Goal: Task Accomplishment & Management: Manage account settings

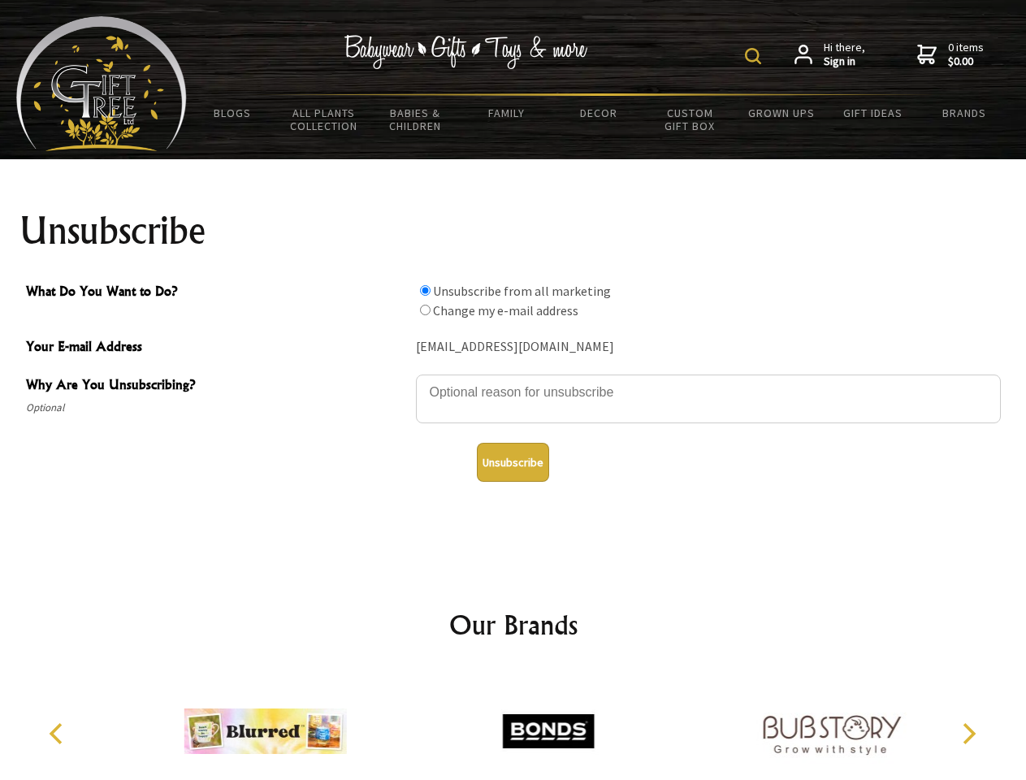
click at [755, 56] on img at bounding box center [753, 56] width 16 height 16
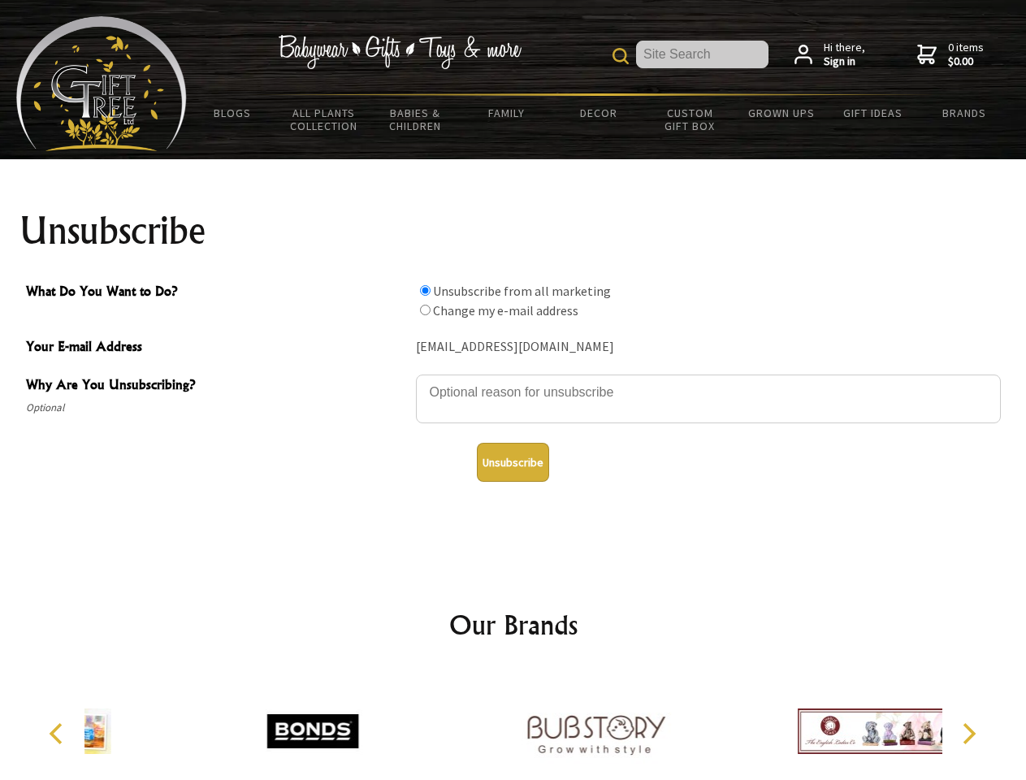
click at [513, 380] on textarea "Why Are You Unsubscribing?" at bounding box center [708, 398] width 585 height 49
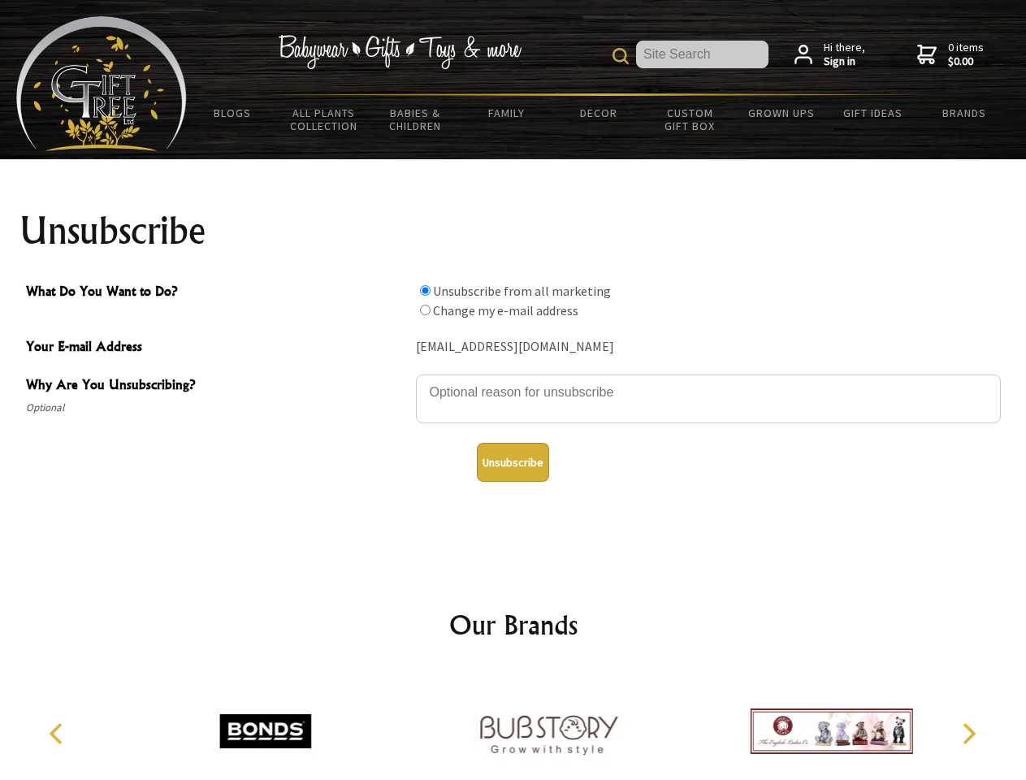
click at [425, 290] on input "What Do You Want to Do?" at bounding box center [425, 290] width 11 height 11
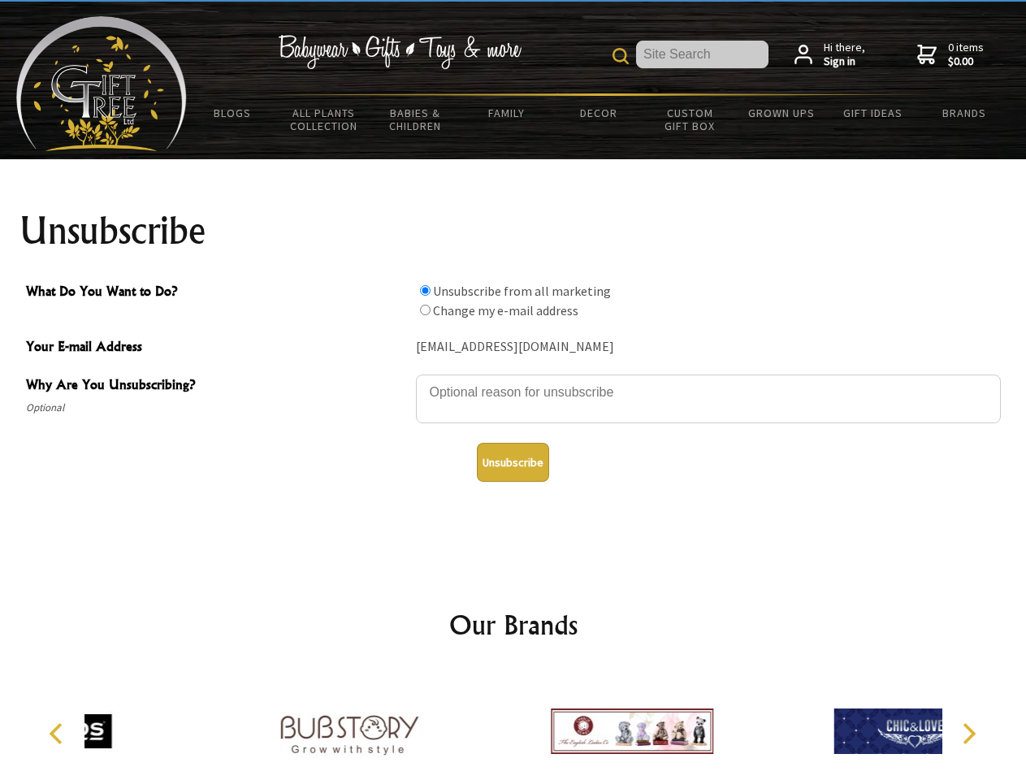
click at [425, 309] on input "What Do You Want to Do?" at bounding box center [425, 310] width 11 height 11
radio input "true"
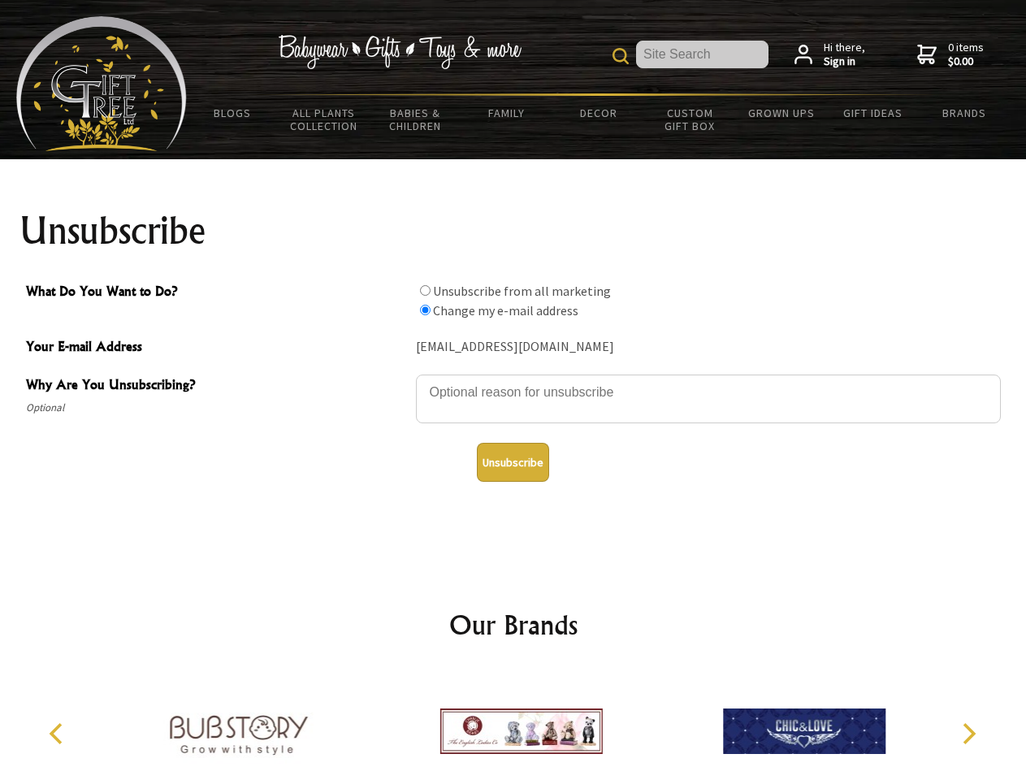
click at [513, 462] on button "Unsubscribe" at bounding box center [513, 462] width 72 height 39
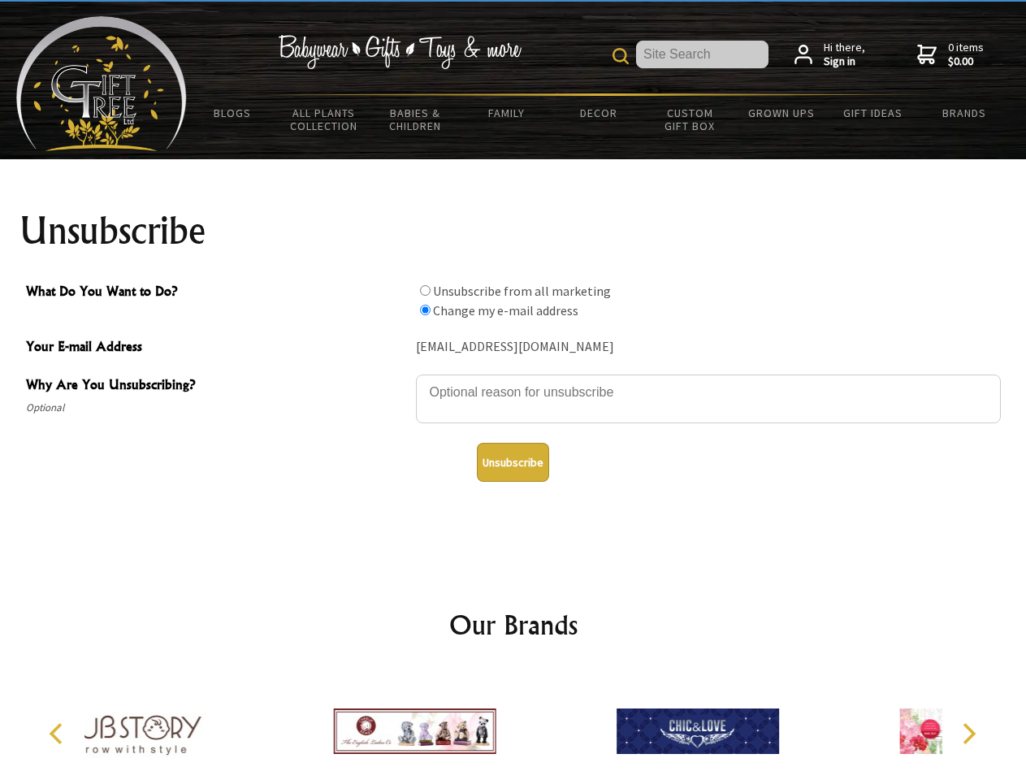
click at [513, 725] on div at bounding box center [414, 733] width 283 height 127
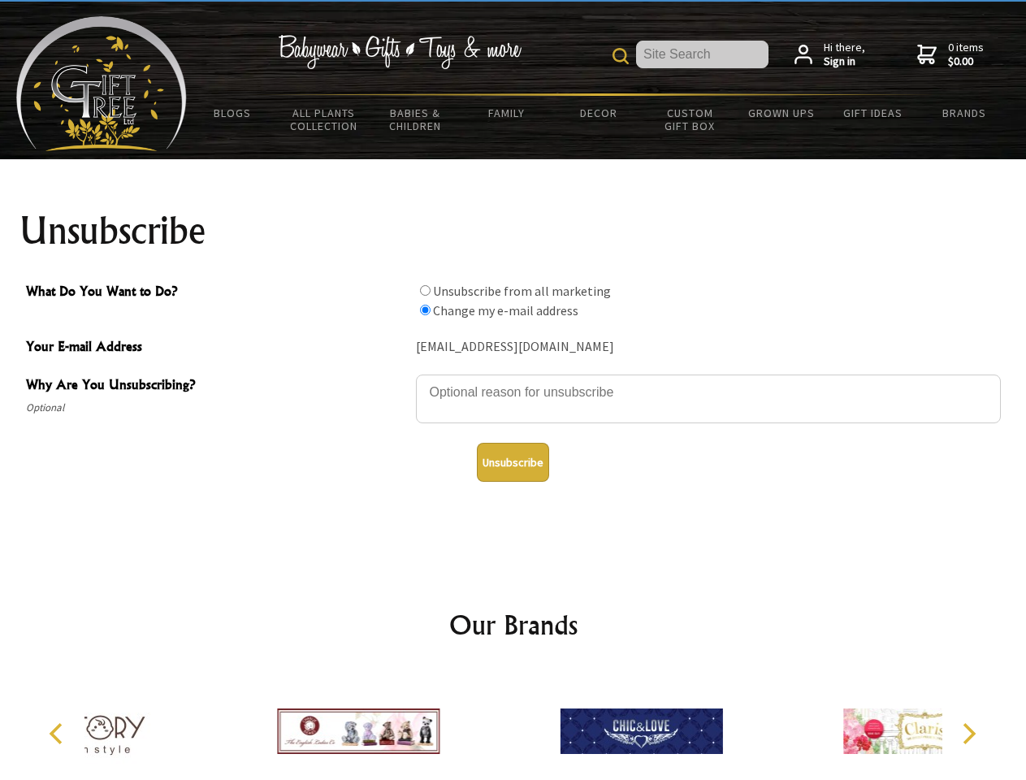
click at [58, 733] on icon "Previous" at bounding box center [57, 733] width 21 height 21
click at [968, 733] on icon "Next" at bounding box center [967, 733] width 21 height 21
